Goal: Check status: Check status

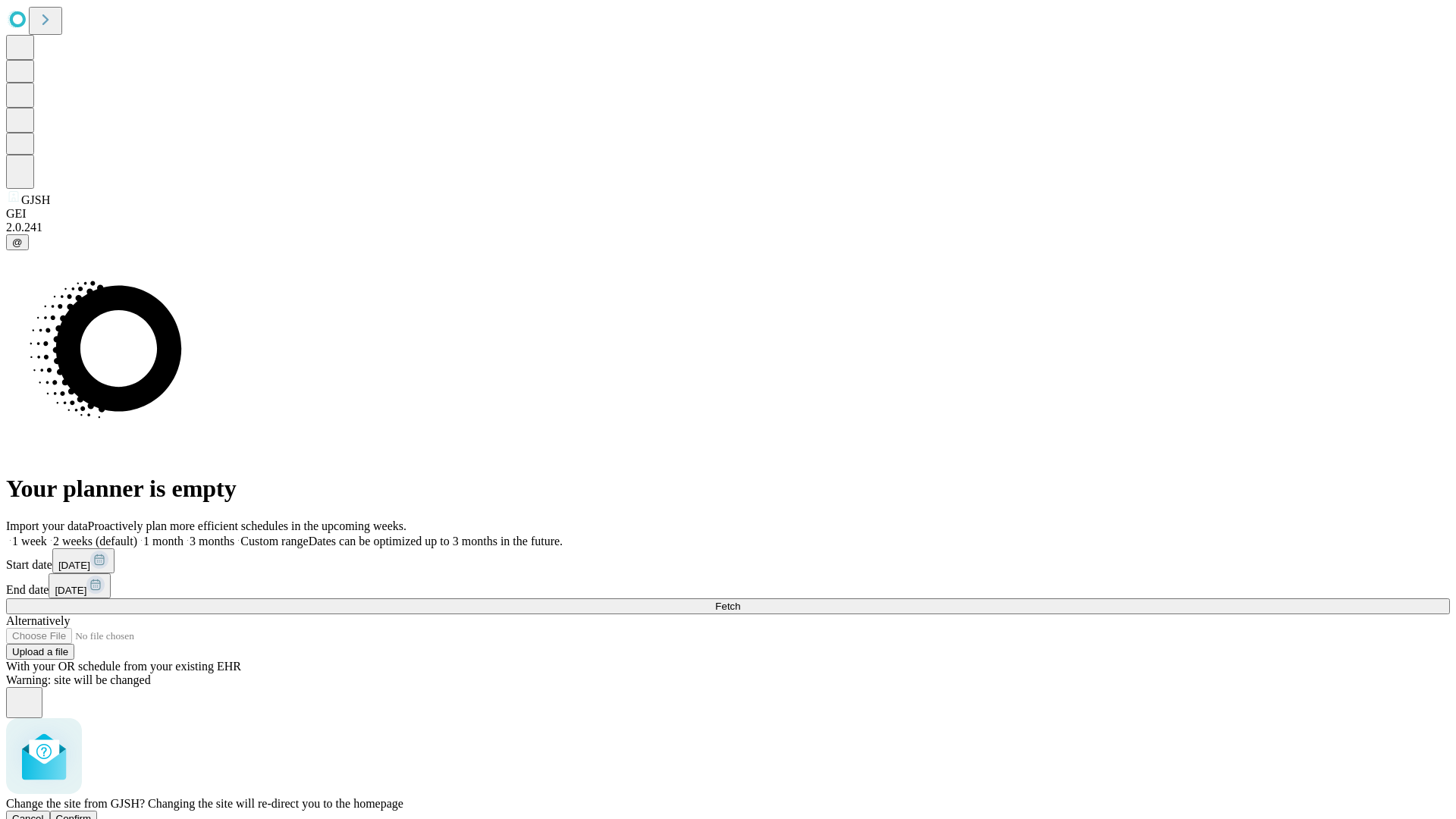
click at [92, 814] on span "Confirm" at bounding box center [74, 819] width 36 height 11
click at [47, 534] on label "1 week" at bounding box center [26, 541] width 41 height 13
click at [740, 601] on span "Fetch" at bounding box center [727, 606] width 25 height 11
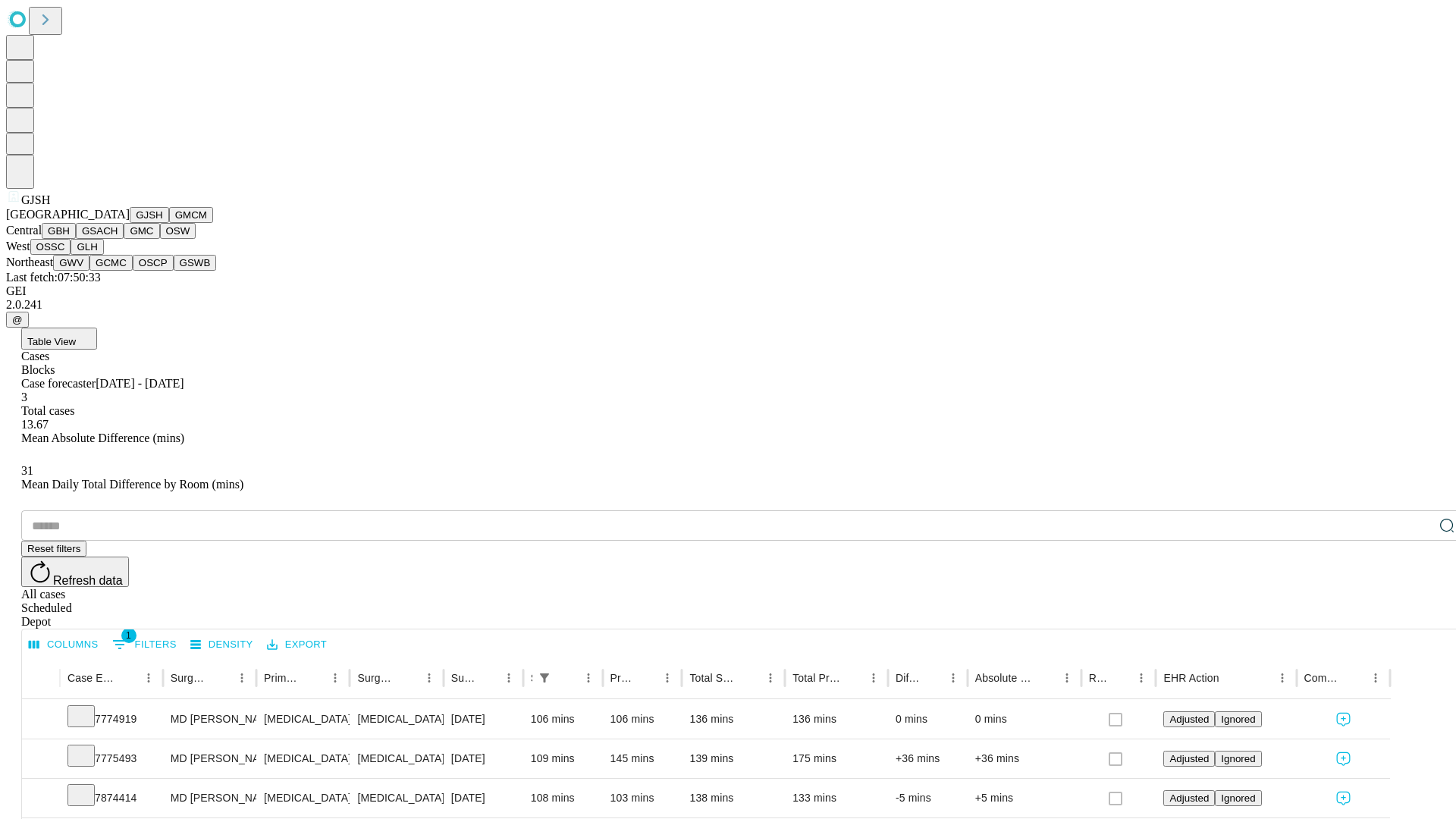
click at [169, 223] on button "GMCM" at bounding box center [191, 214] width 44 height 16
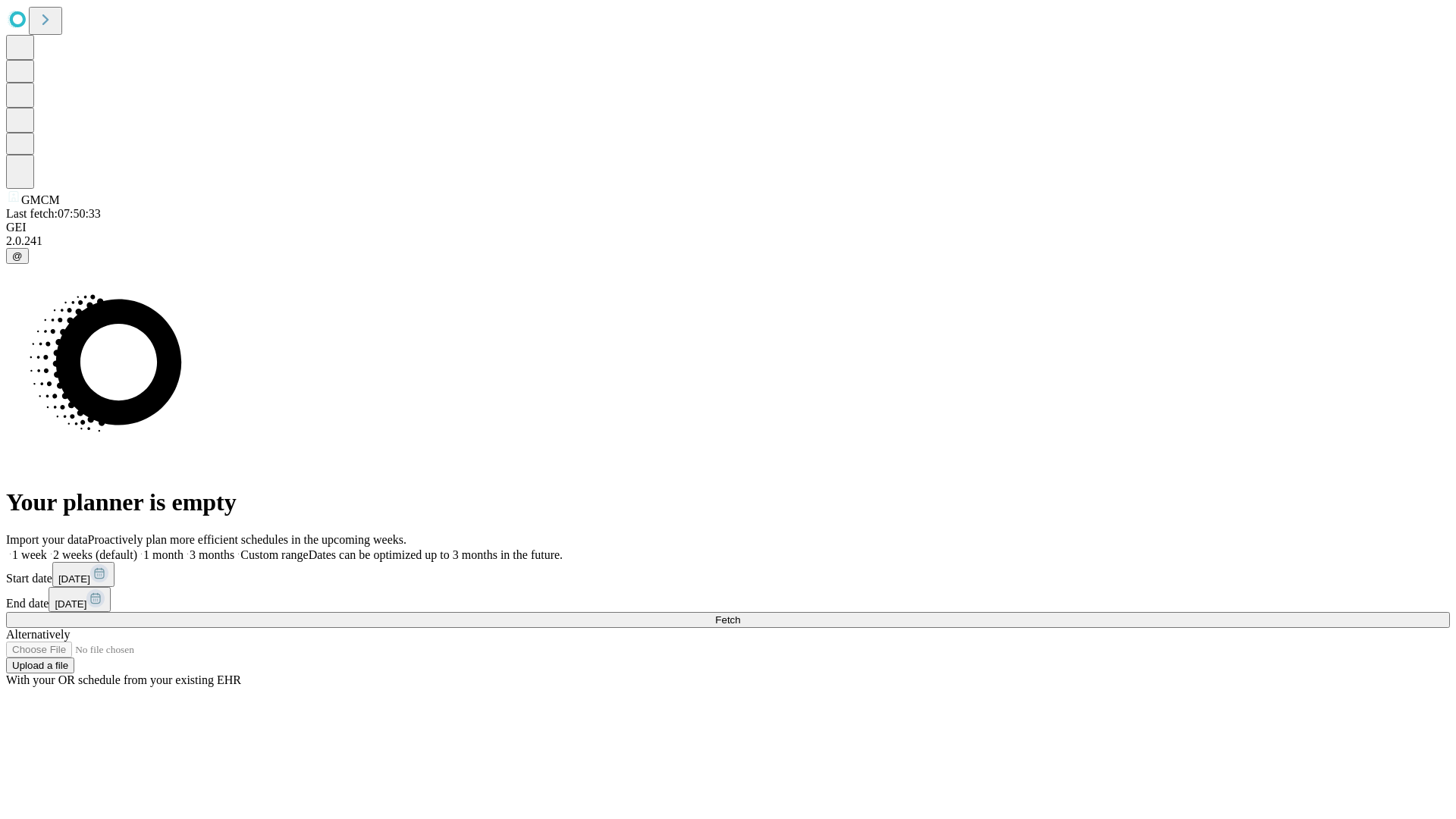
click at [740, 615] on span "Fetch" at bounding box center [727, 620] width 25 height 11
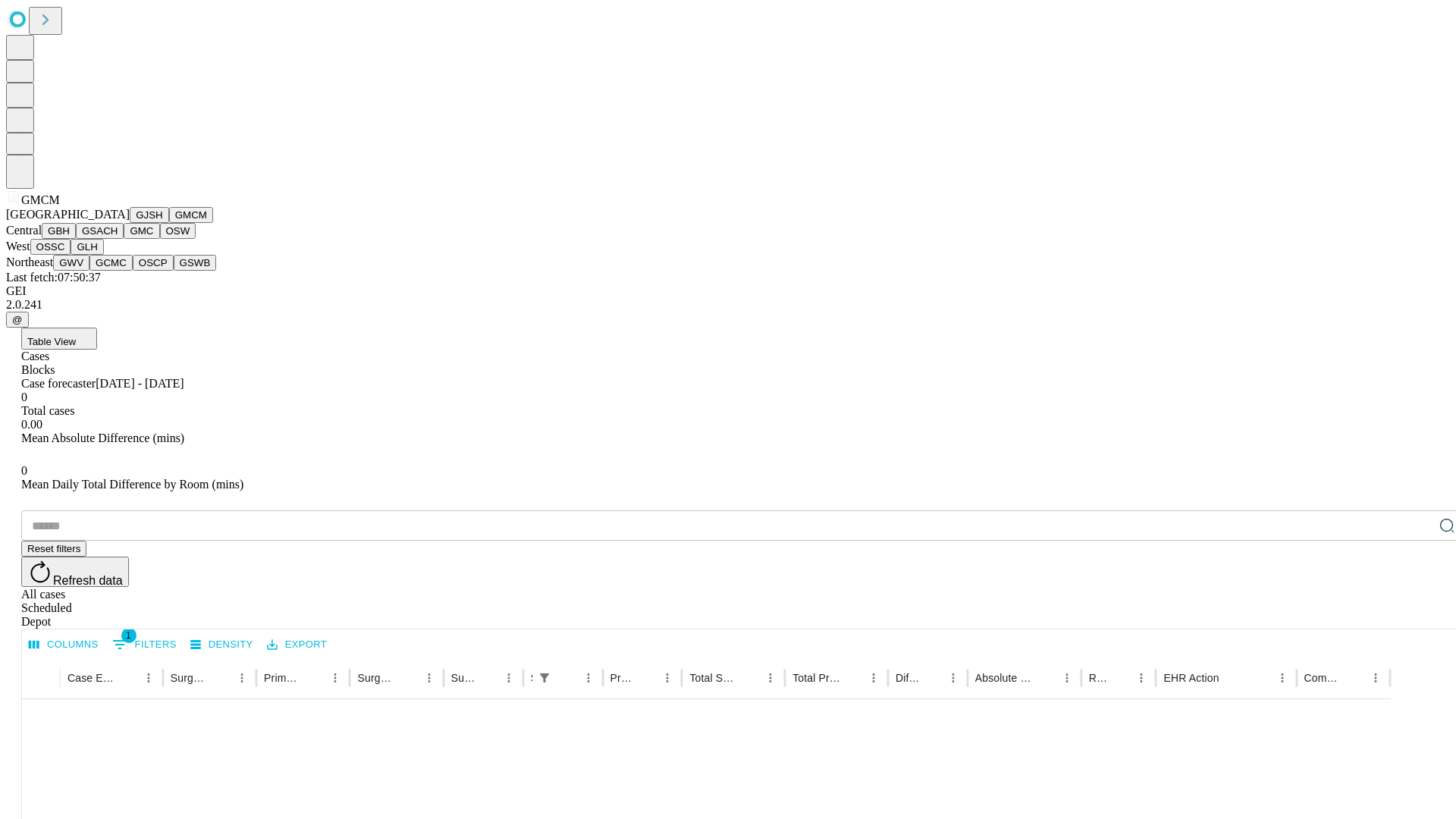
click at [76, 239] on button "GBH" at bounding box center [58, 231] width 34 height 16
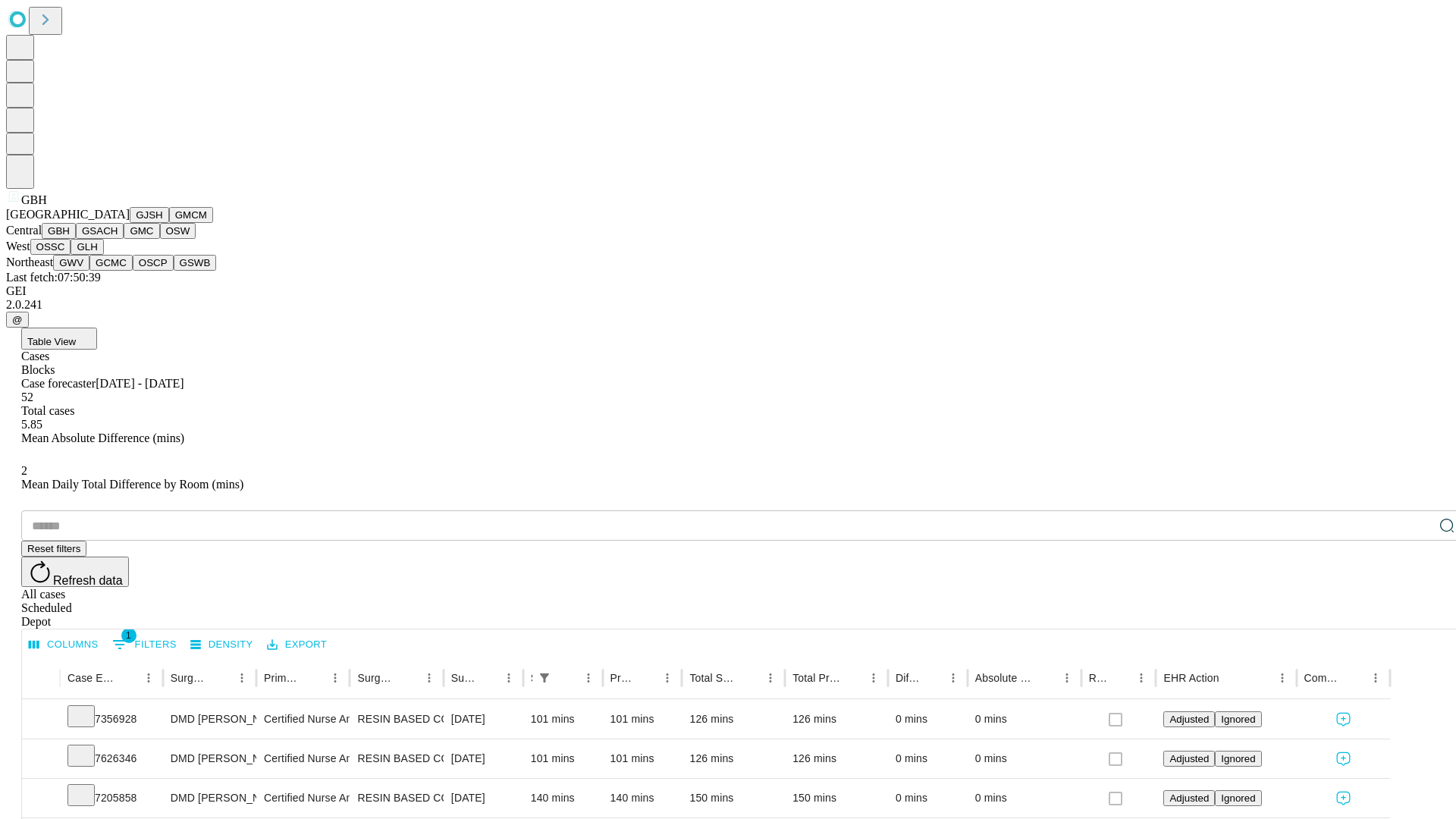
click at [118, 239] on button "GSACH" at bounding box center [99, 231] width 47 height 16
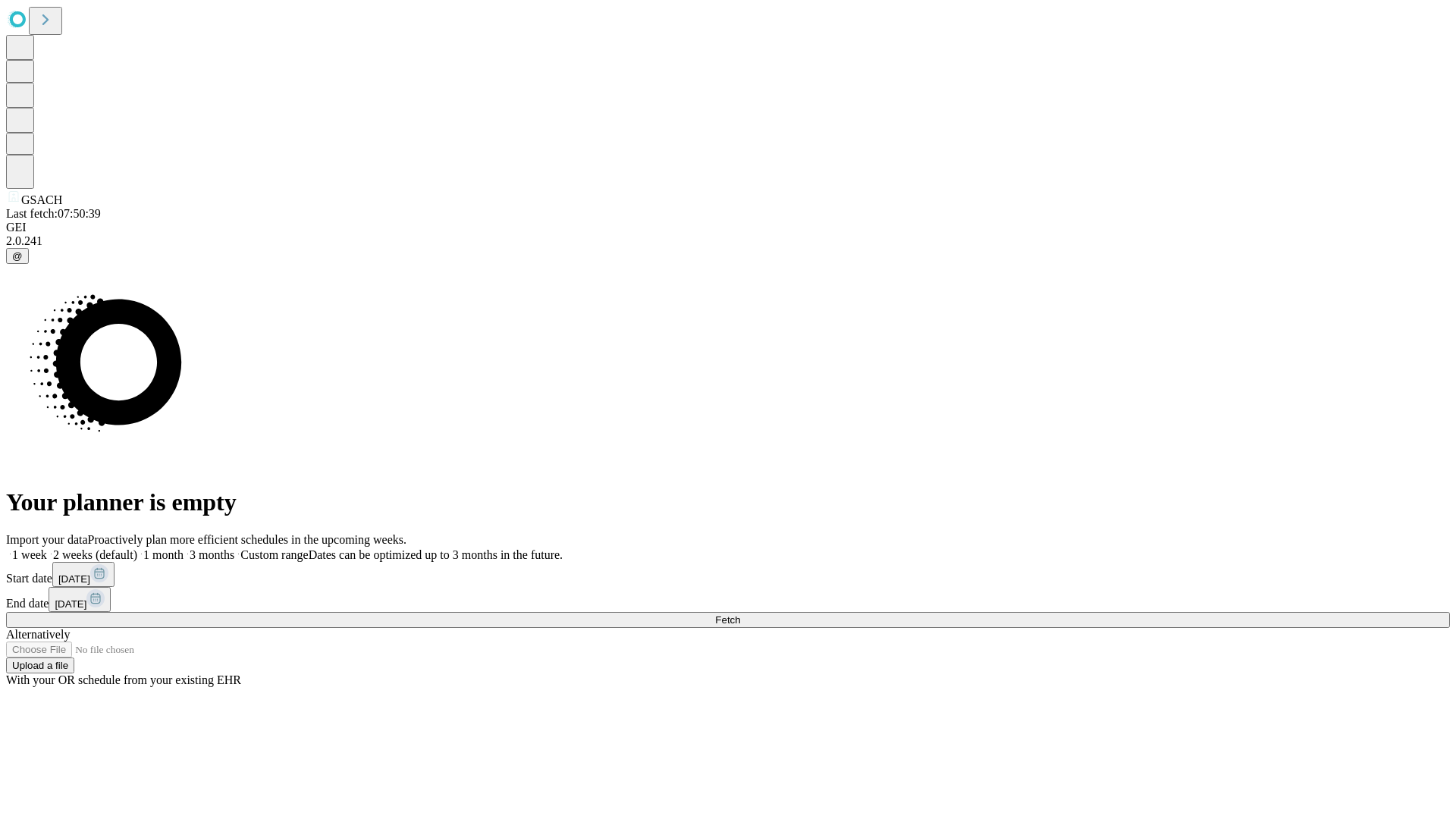
click at [47, 548] on label "1 week" at bounding box center [26, 555] width 41 height 13
click at [740, 615] on span "Fetch" at bounding box center [727, 620] width 25 height 11
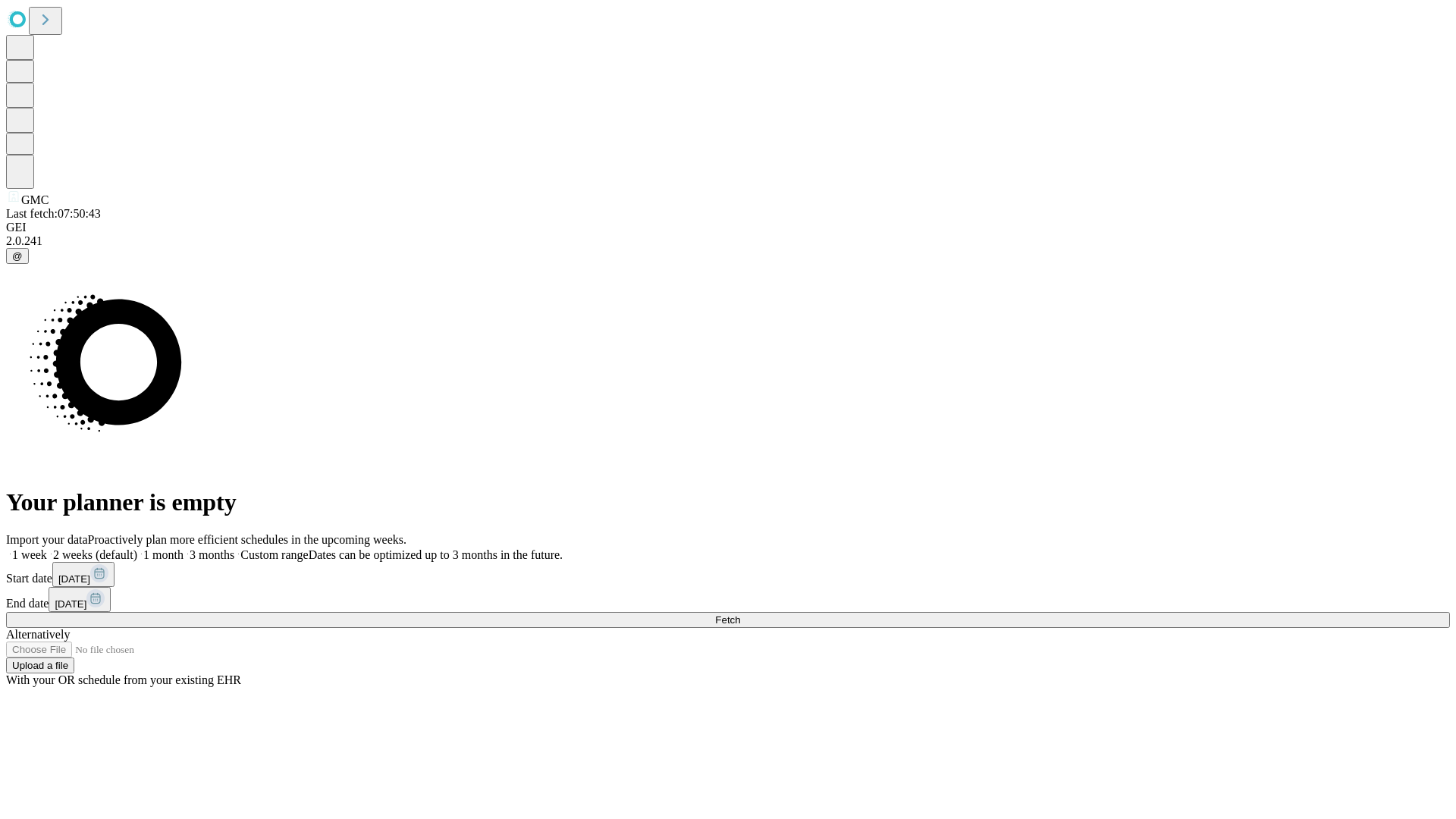
click at [740, 615] on span "Fetch" at bounding box center [727, 620] width 25 height 11
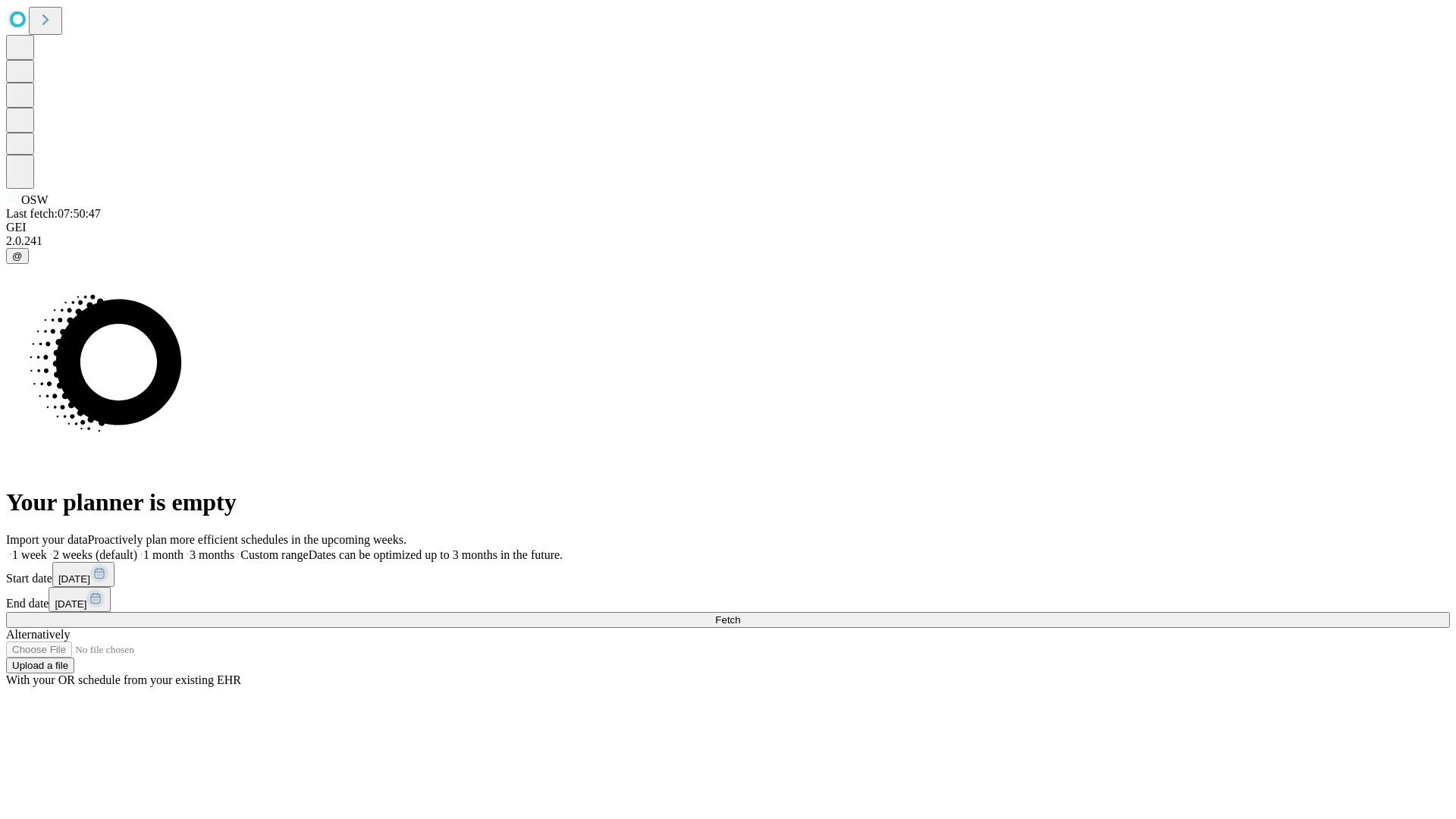
click at [47, 548] on label "1 week" at bounding box center [26, 555] width 41 height 13
click at [740, 615] on span "Fetch" at bounding box center [727, 620] width 25 height 11
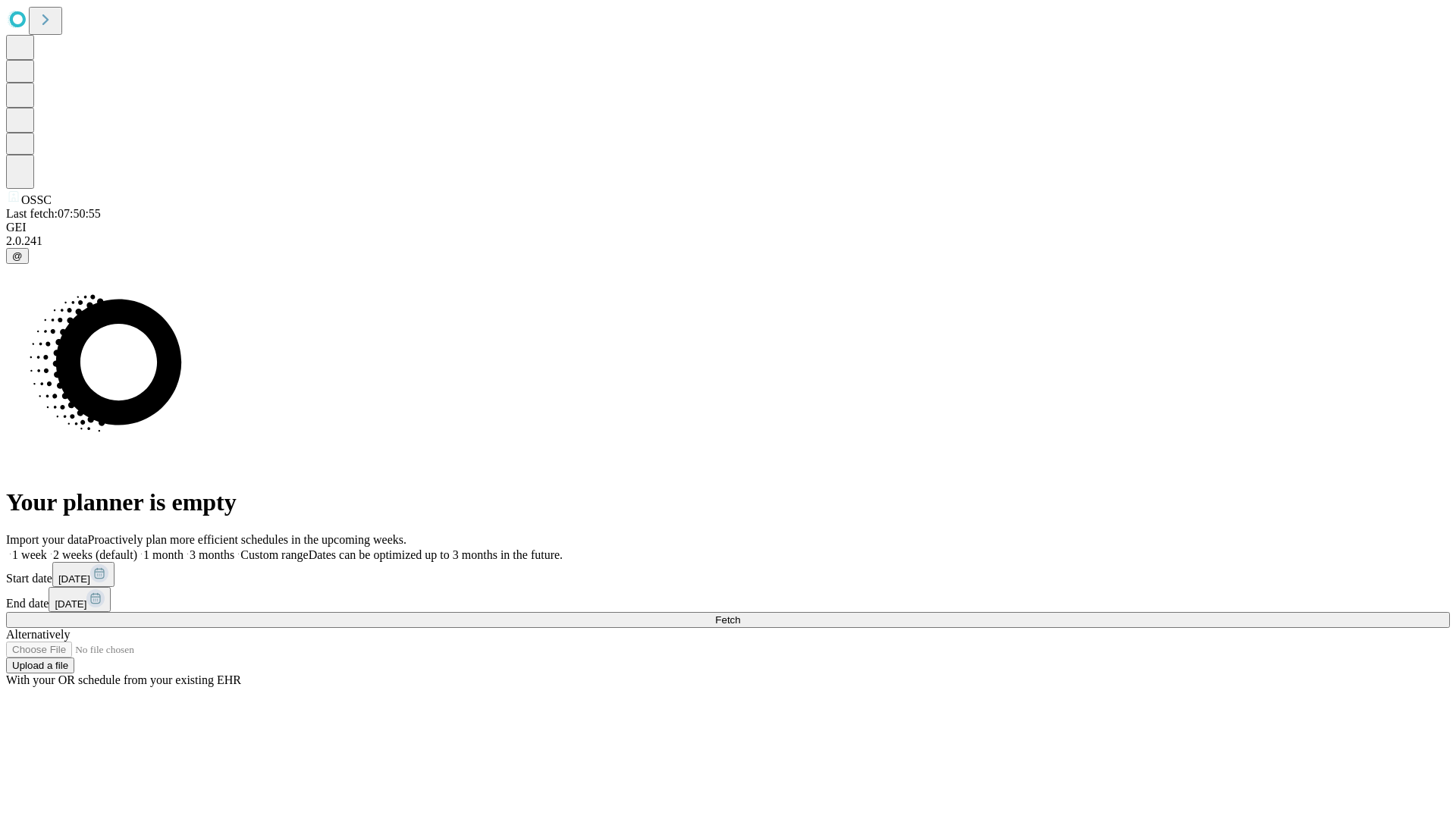
click at [47, 548] on label "1 week" at bounding box center [26, 555] width 41 height 13
click at [740, 615] on span "Fetch" at bounding box center [727, 620] width 25 height 11
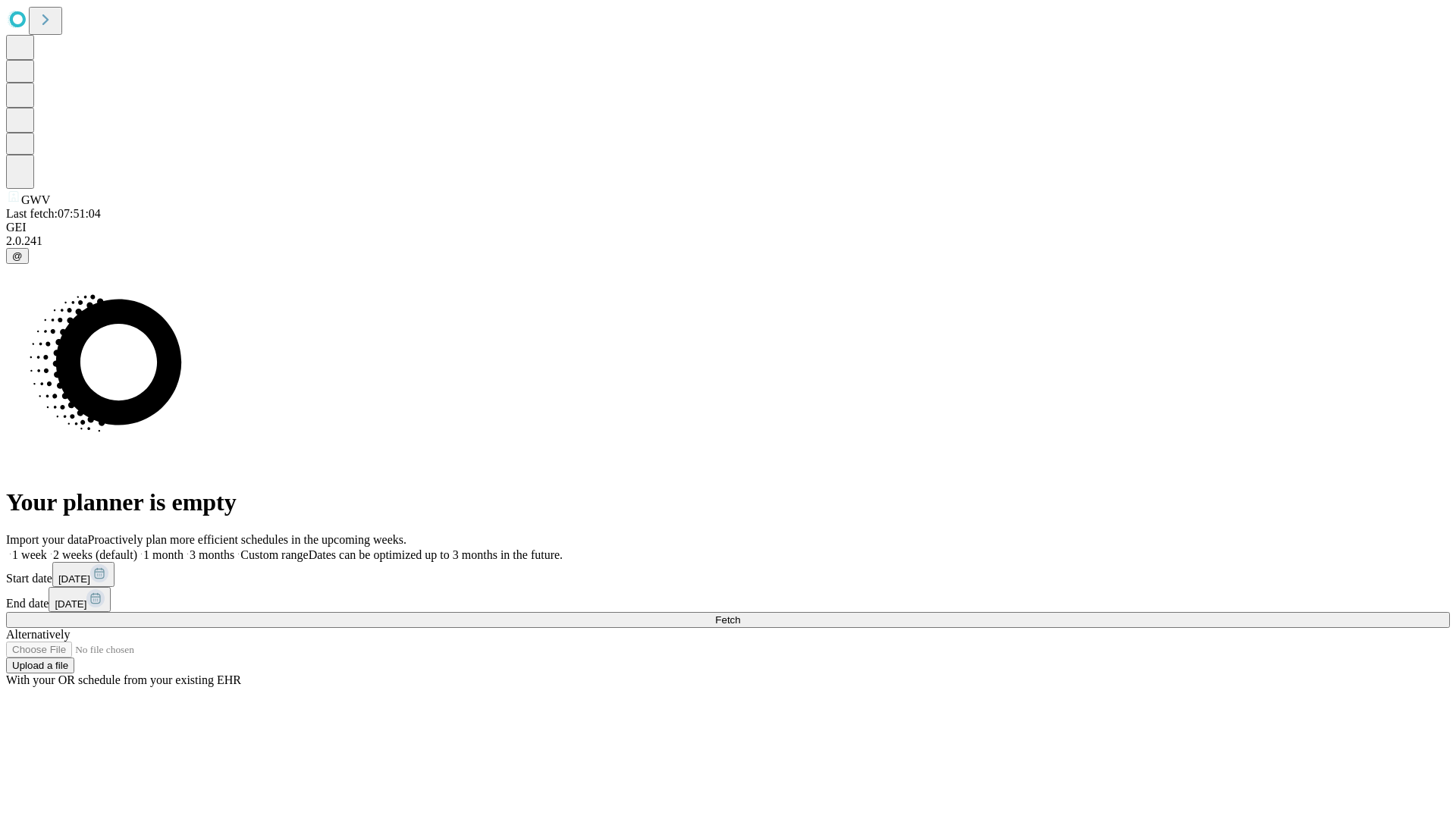
click at [47, 548] on label "1 week" at bounding box center [26, 555] width 41 height 13
click at [740, 615] on span "Fetch" at bounding box center [727, 620] width 25 height 11
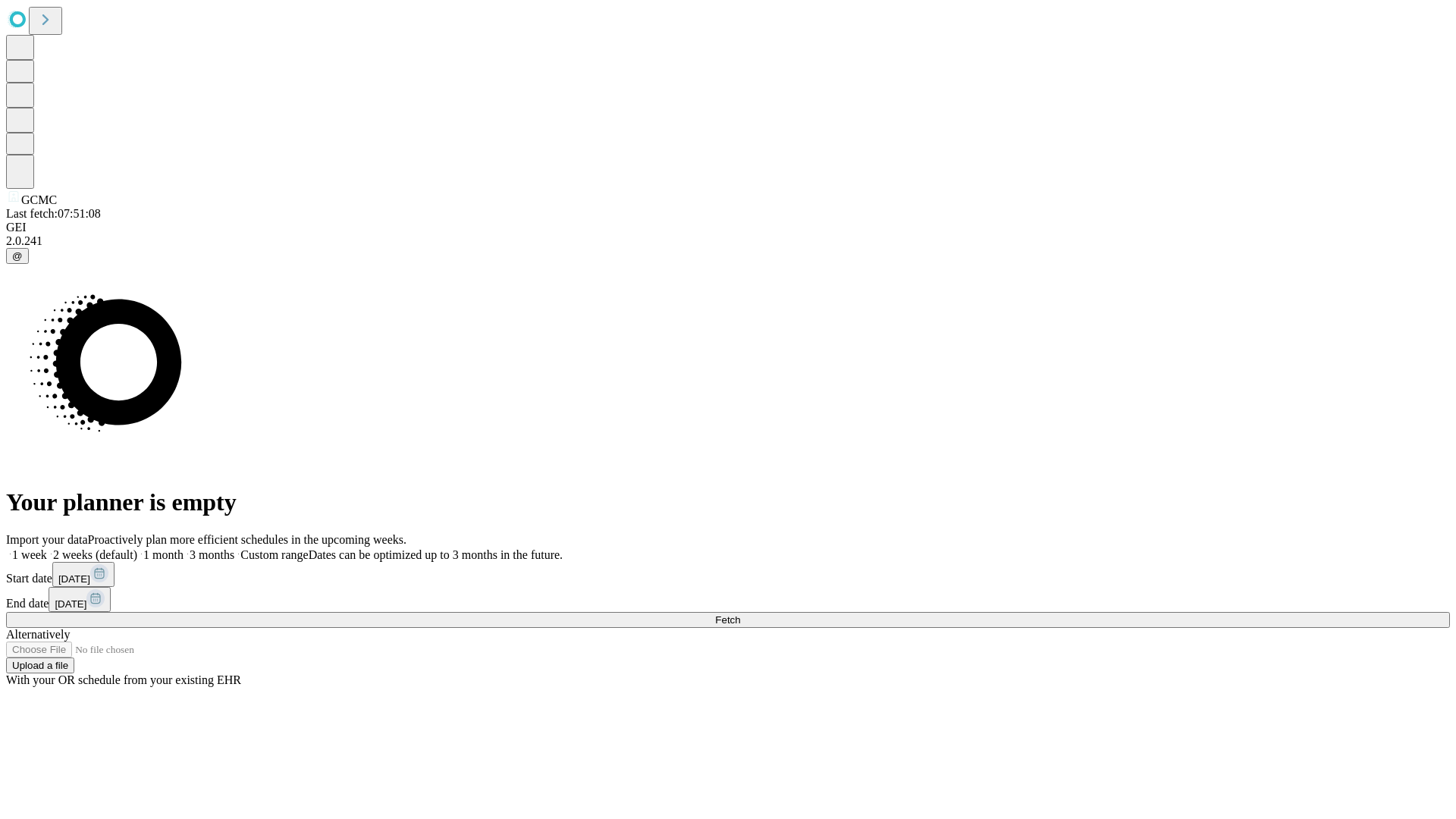
click at [47, 548] on label "1 week" at bounding box center [26, 555] width 41 height 13
click at [740, 615] on span "Fetch" at bounding box center [727, 620] width 25 height 11
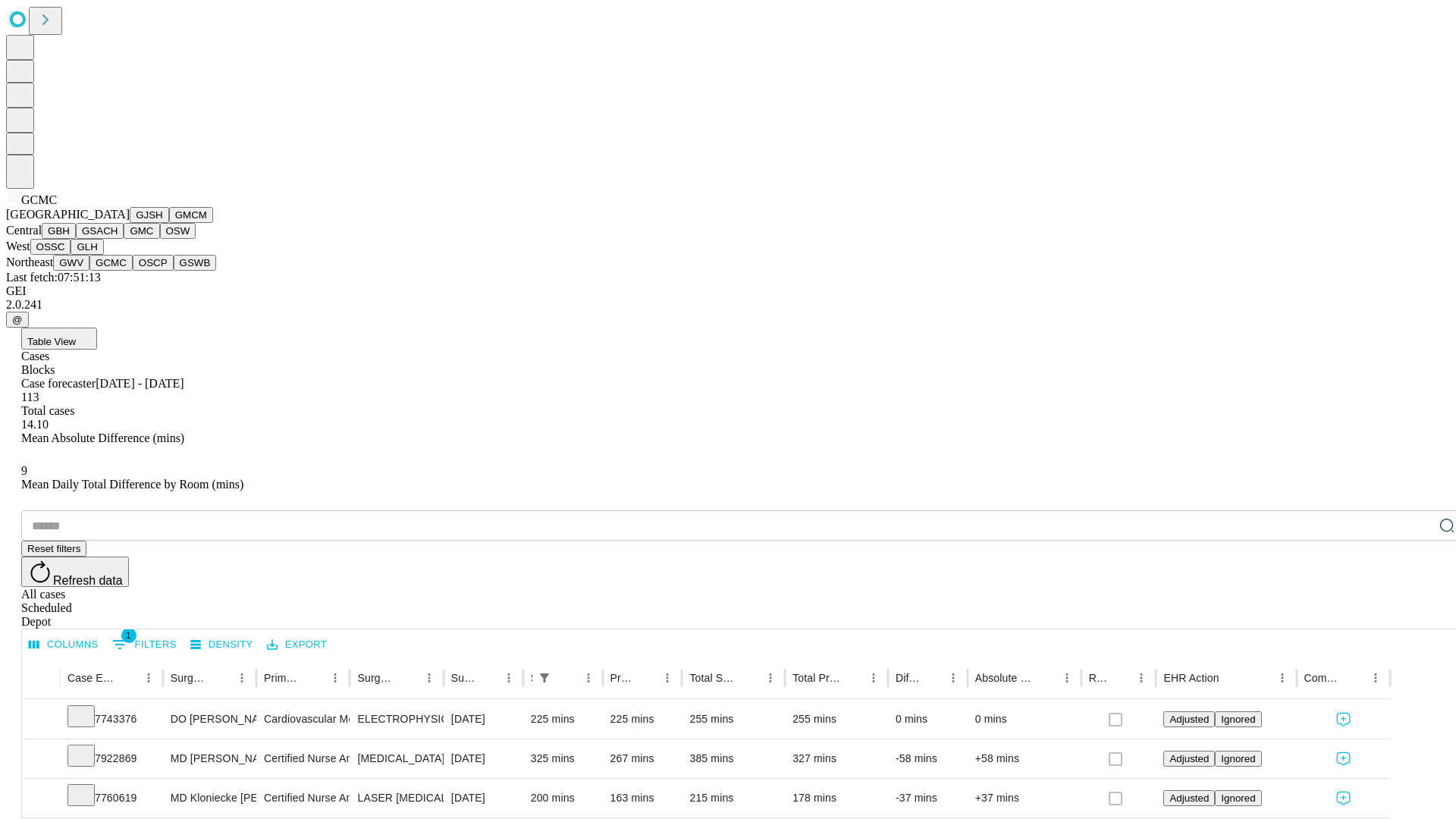
click at [133, 271] on button "OSCP" at bounding box center [153, 262] width 41 height 16
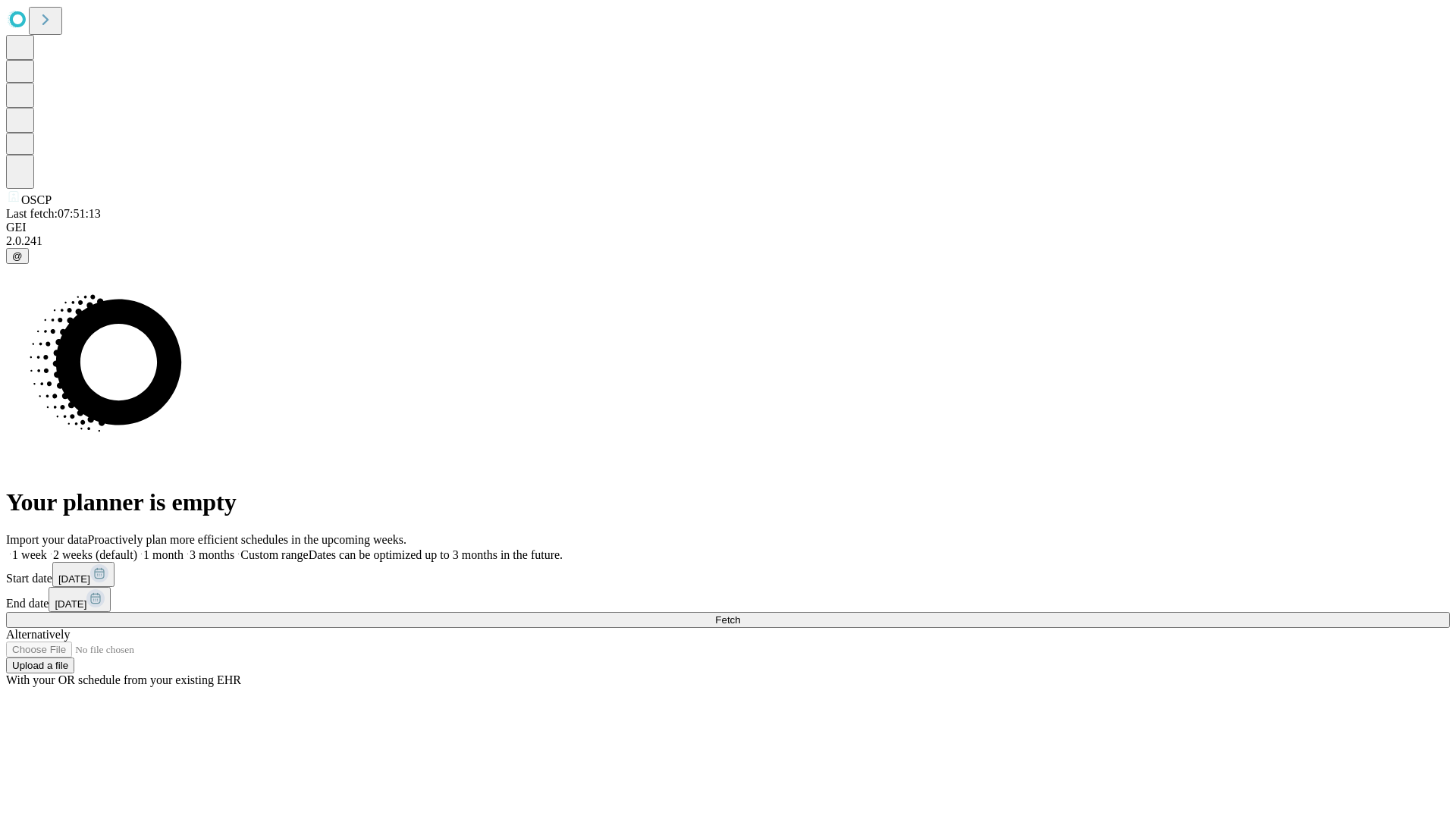
click at [47, 548] on label "1 week" at bounding box center [26, 555] width 41 height 13
click at [740, 615] on span "Fetch" at bounding box center [727, 620] width 25 height 11
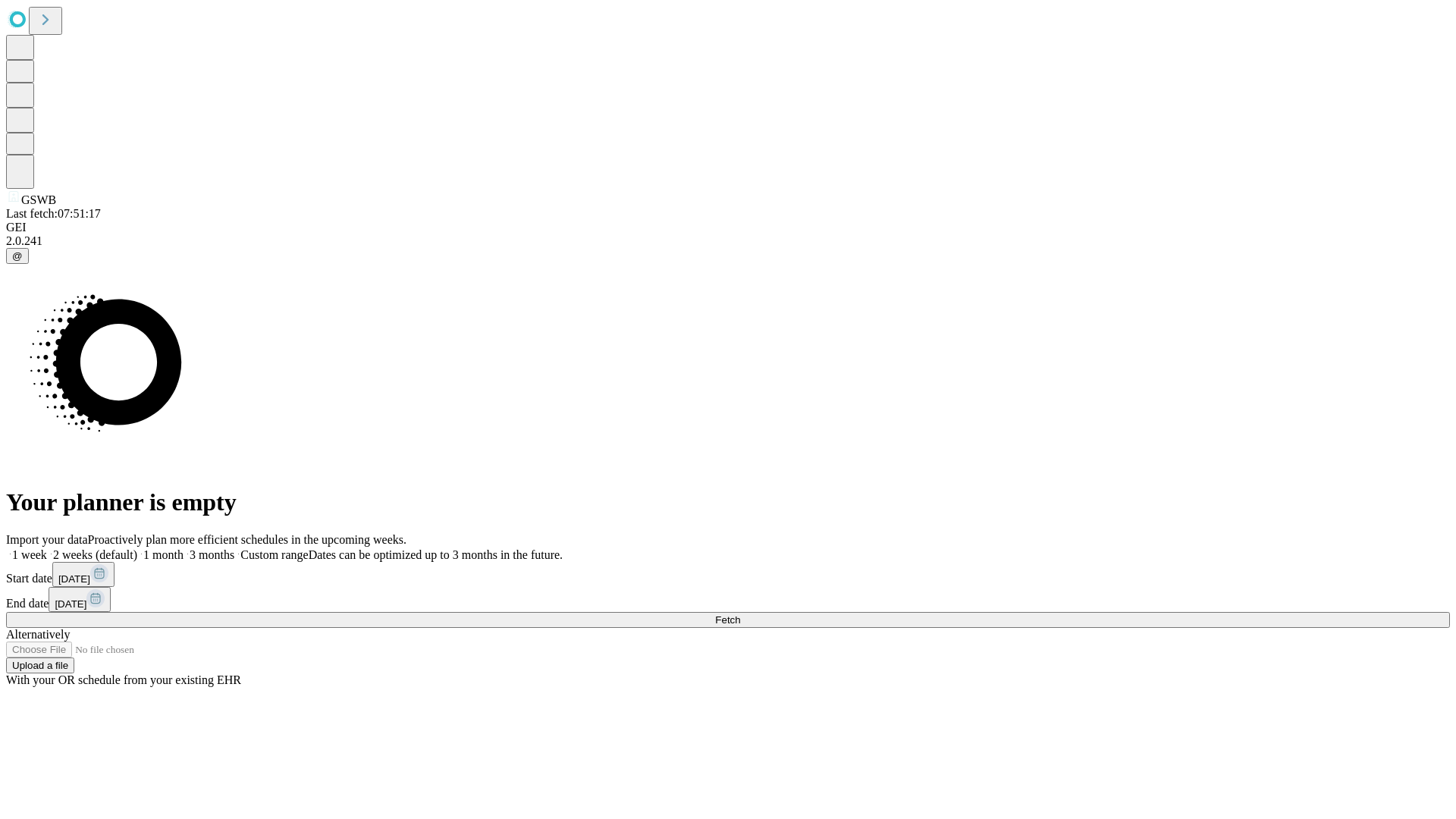
click at [47, 548] on label "1 week" at bounding box center [26, 555] width 41 height 13
click at [740, 615] on span "Fetch" at bounding box center [727, 620] width 25 height 11
